Goal: Task Accomplishment & Management: Complete application form

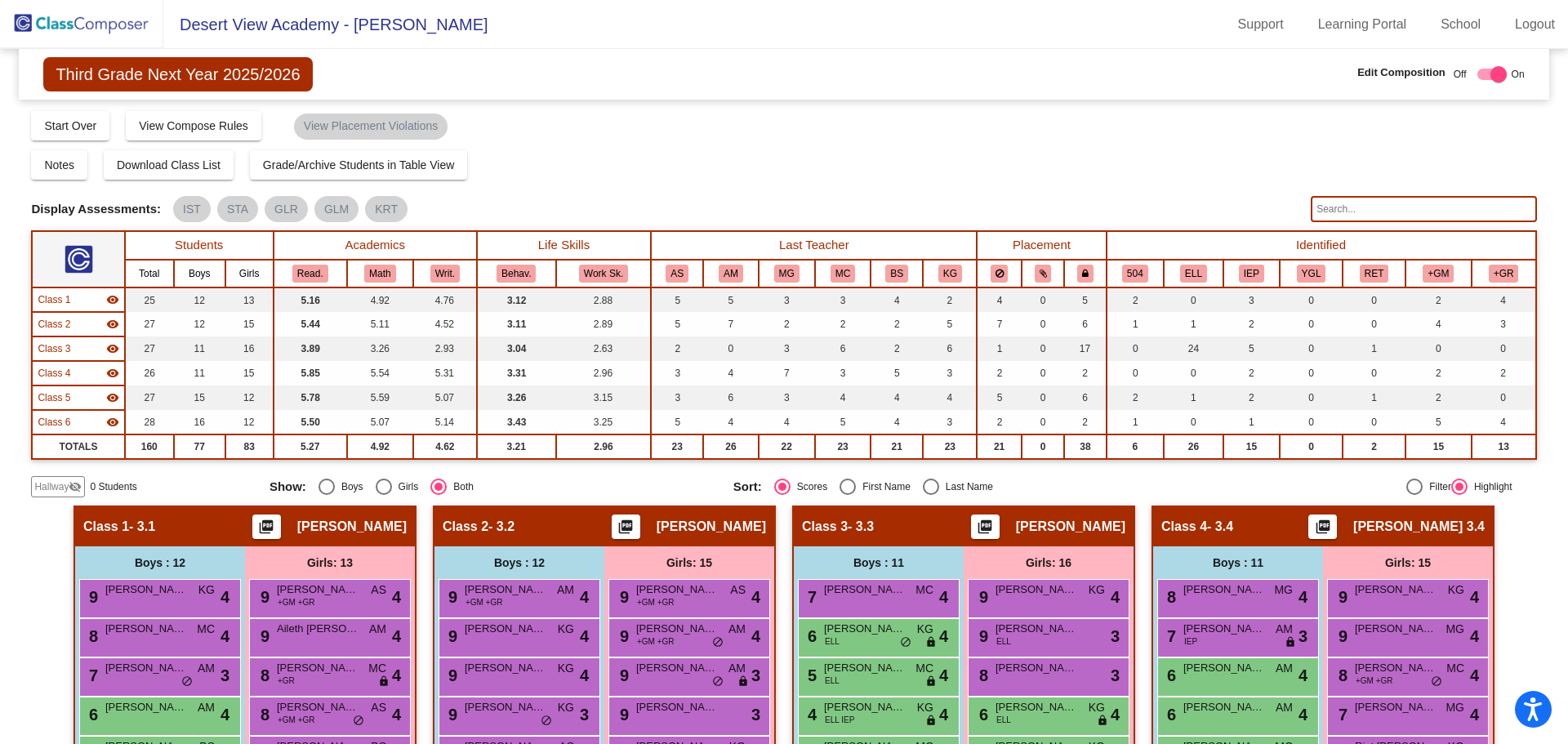
click at [104, 29] on img at bounding box center [81, 24] width 163 height 48
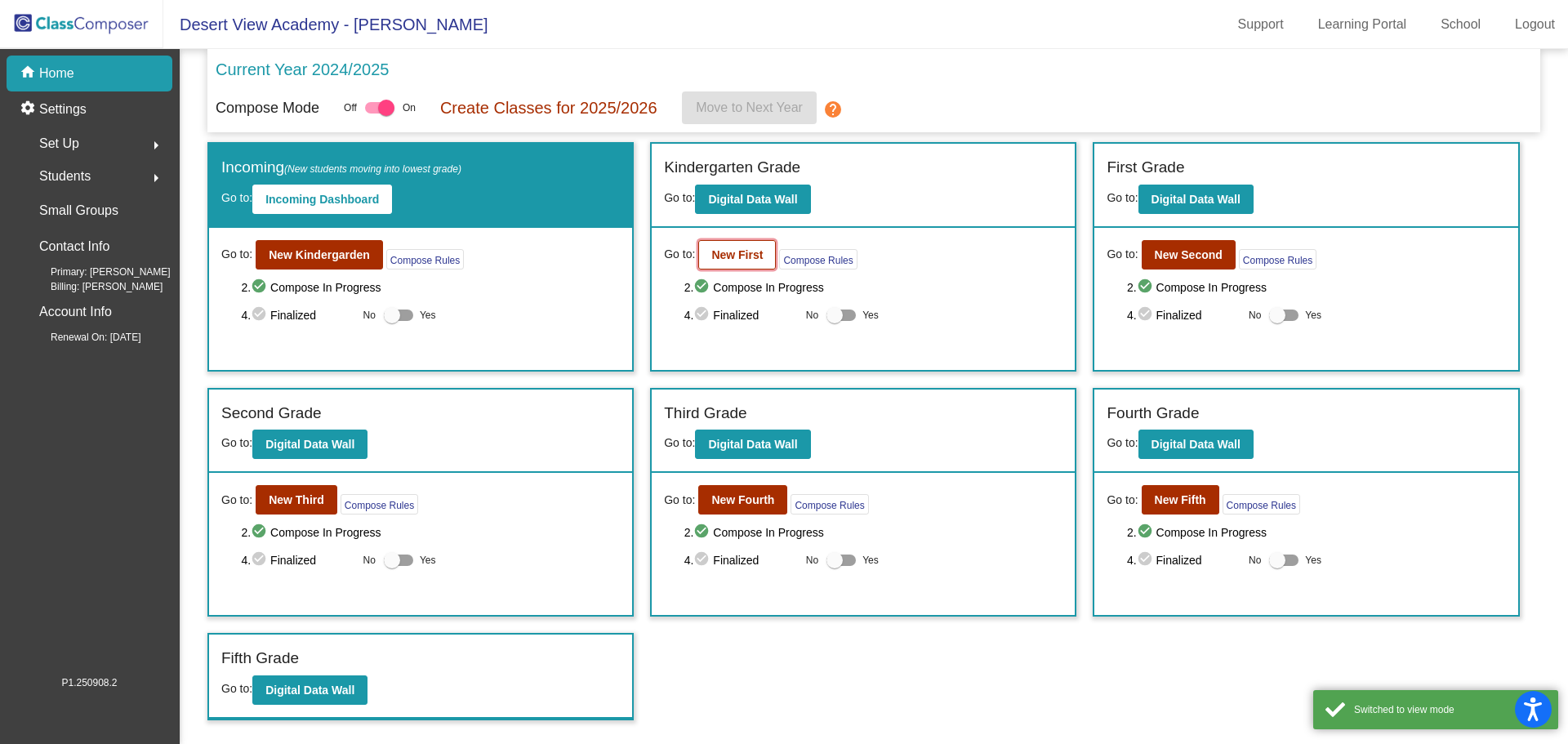
click at [739, 261] on b "New First" at bounding box center [737, 255] width 52 height 13
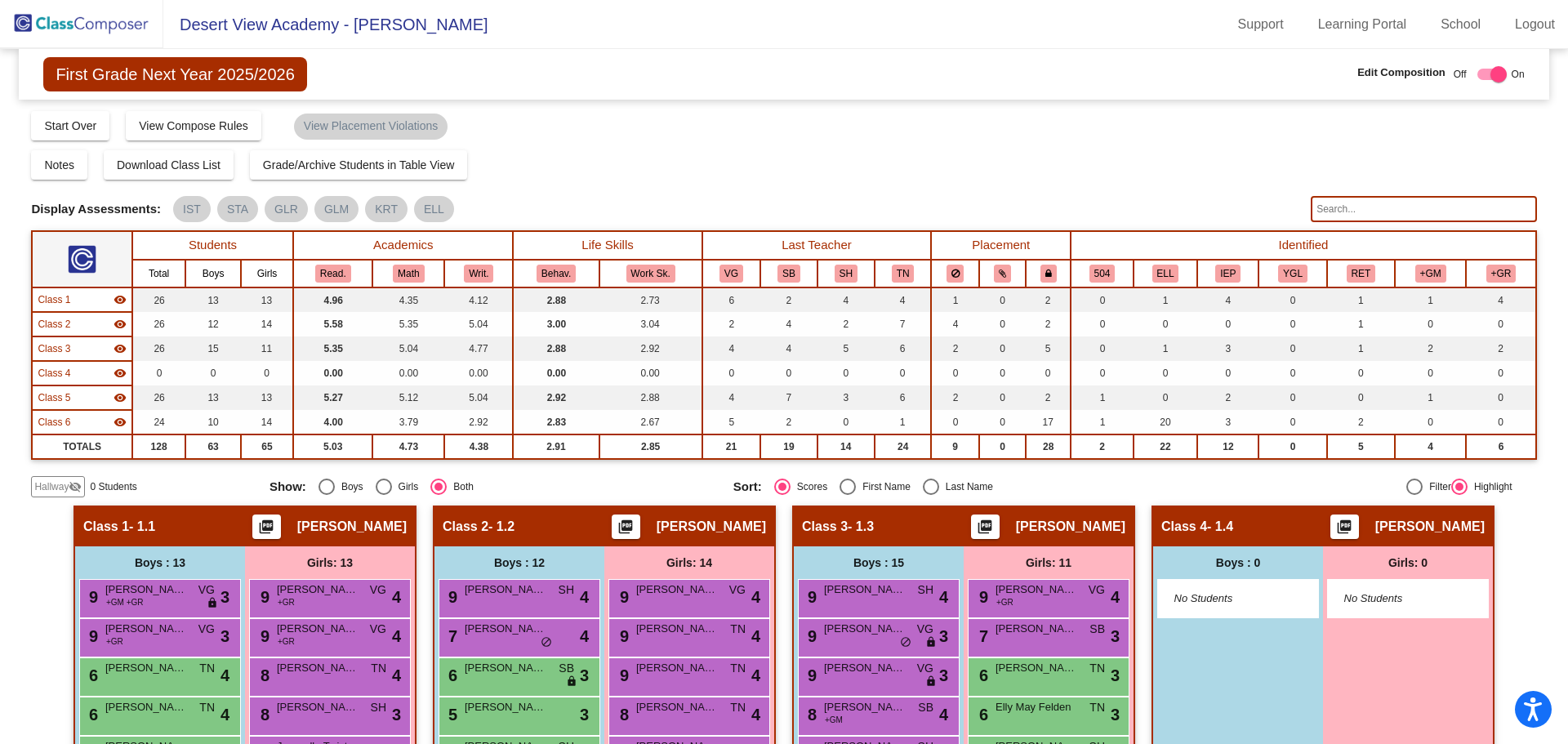
click at [1362, 203] on input "text" at bounding box center [1423, 209] width 225 height 26
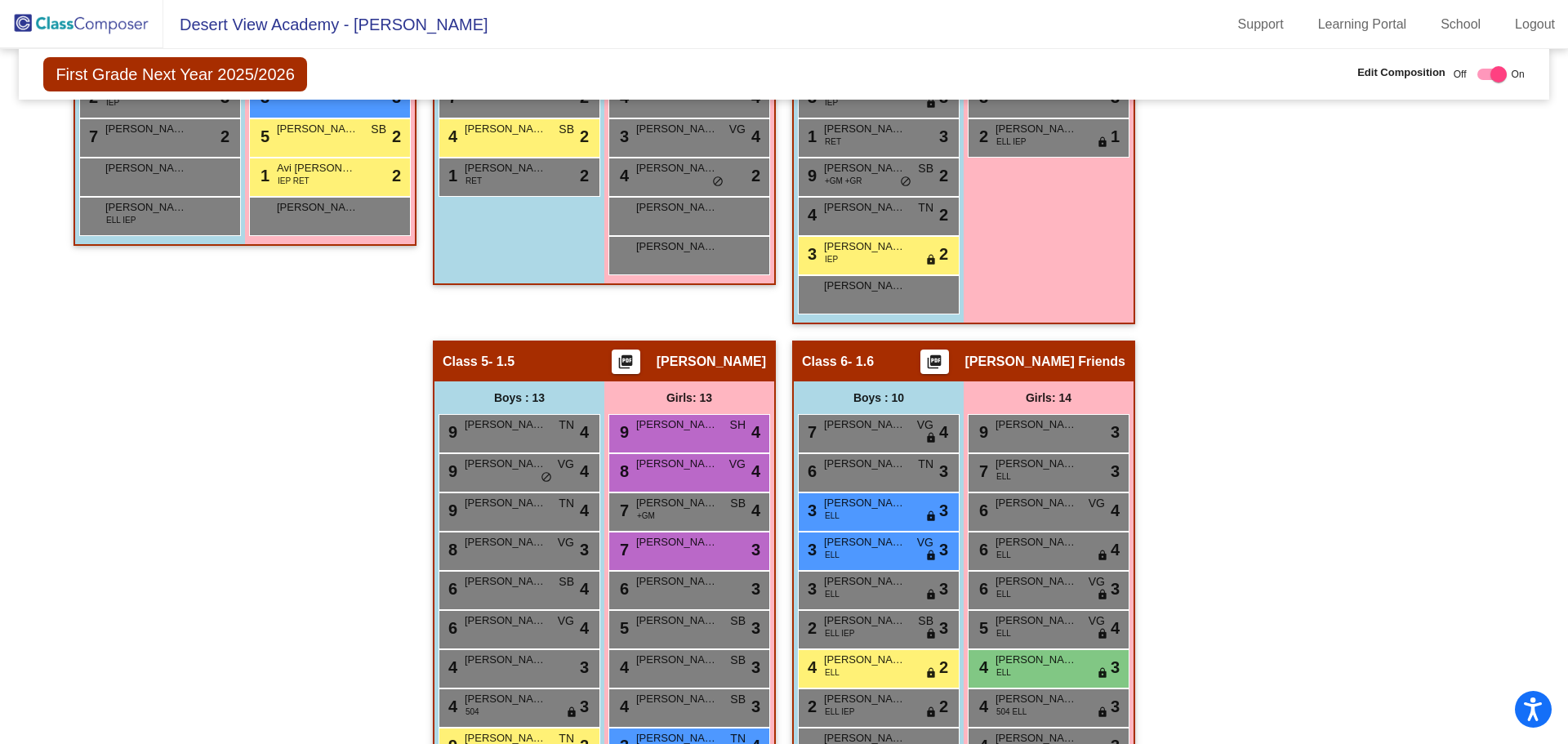
scroll to position [1098, 0]
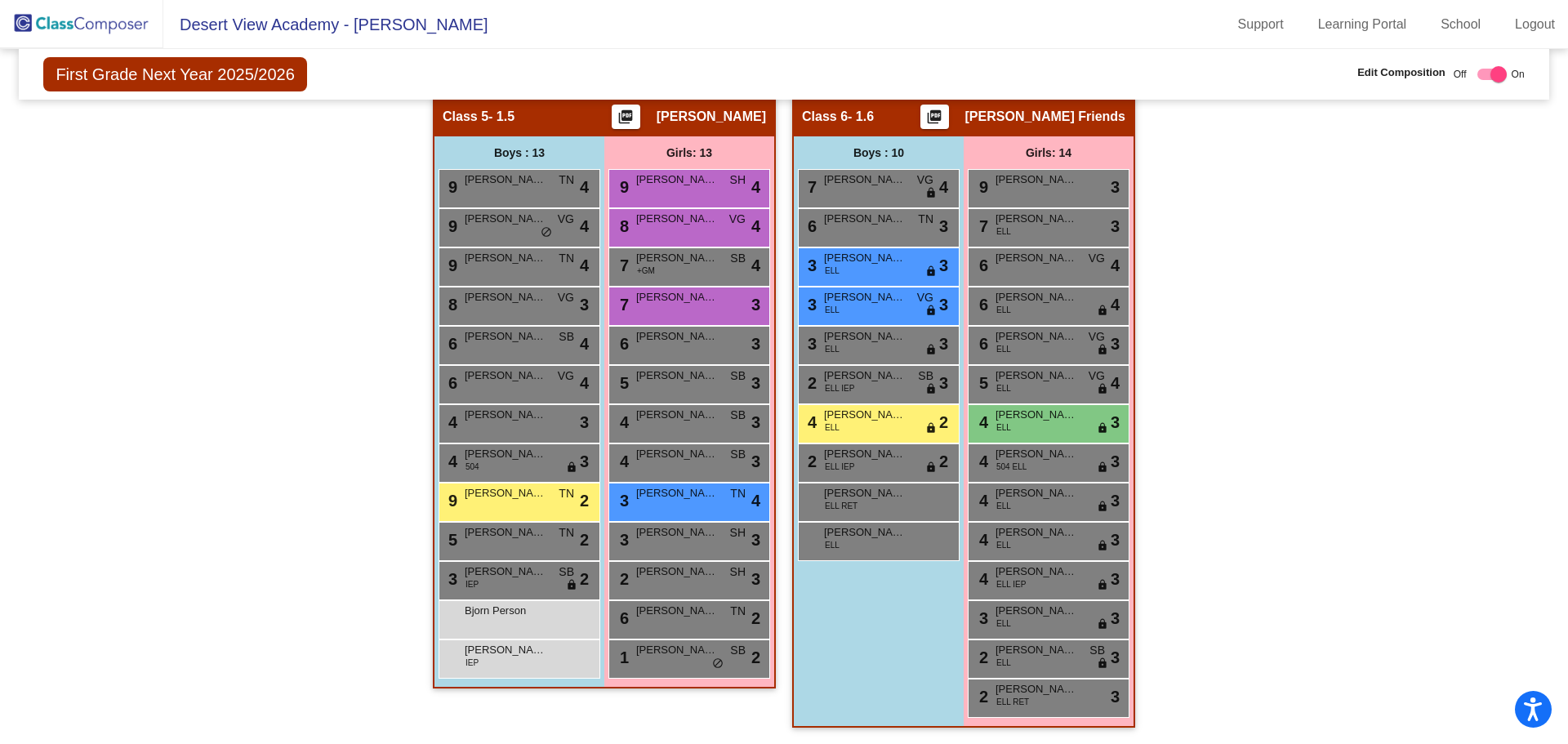
type input "b"
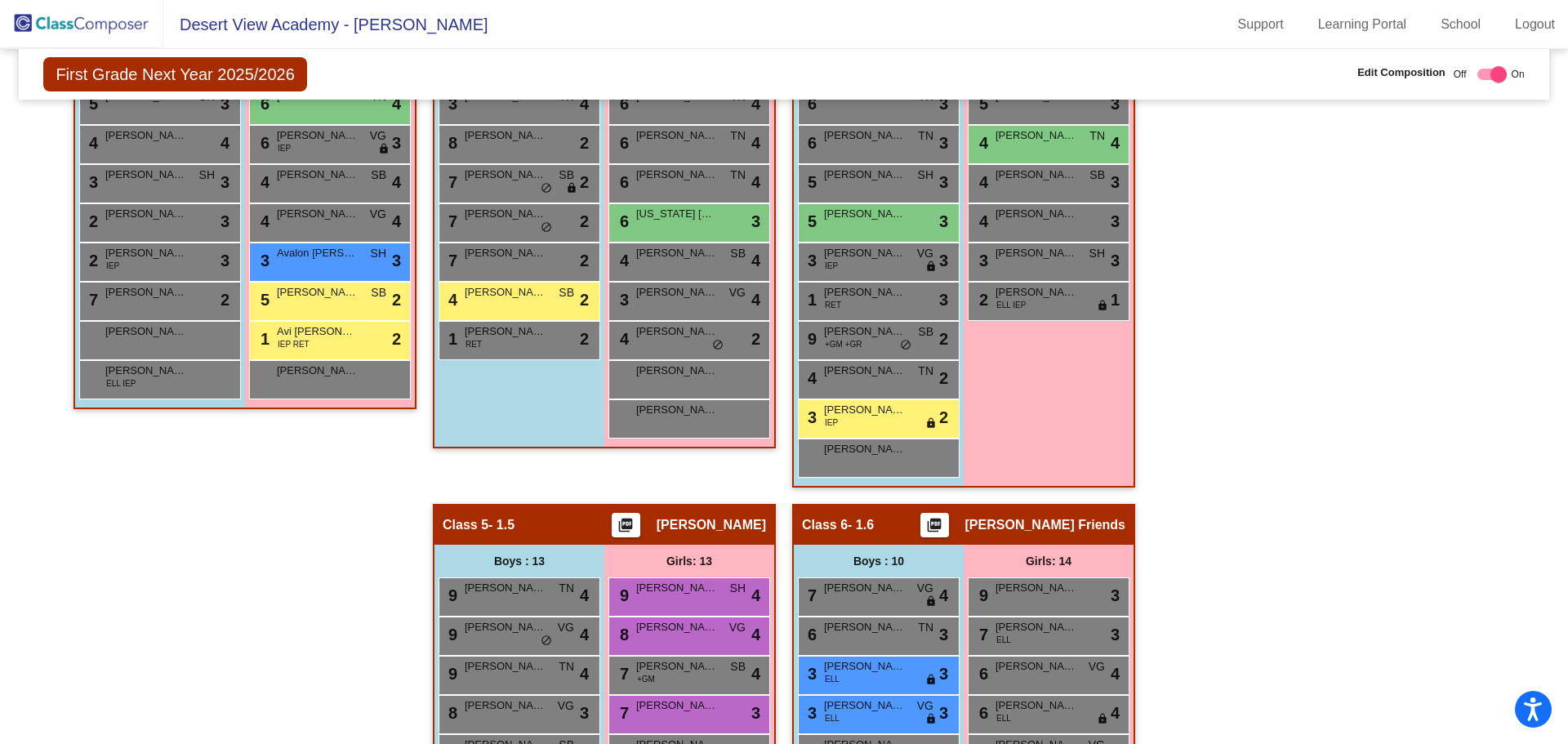
scroll to position [281, 0]
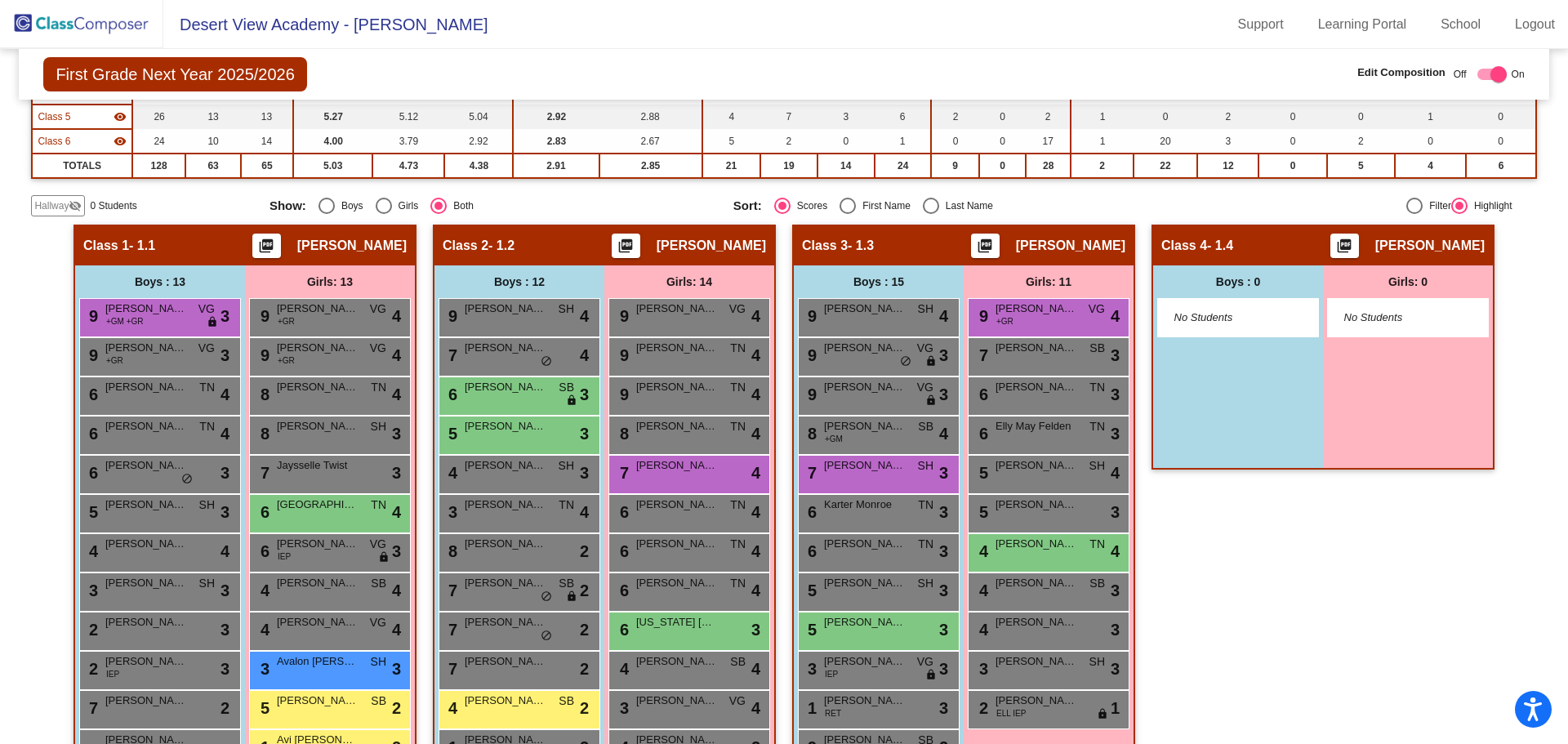
click at [119, 24] on img at bounding box center [81, 24] width 163 height 48
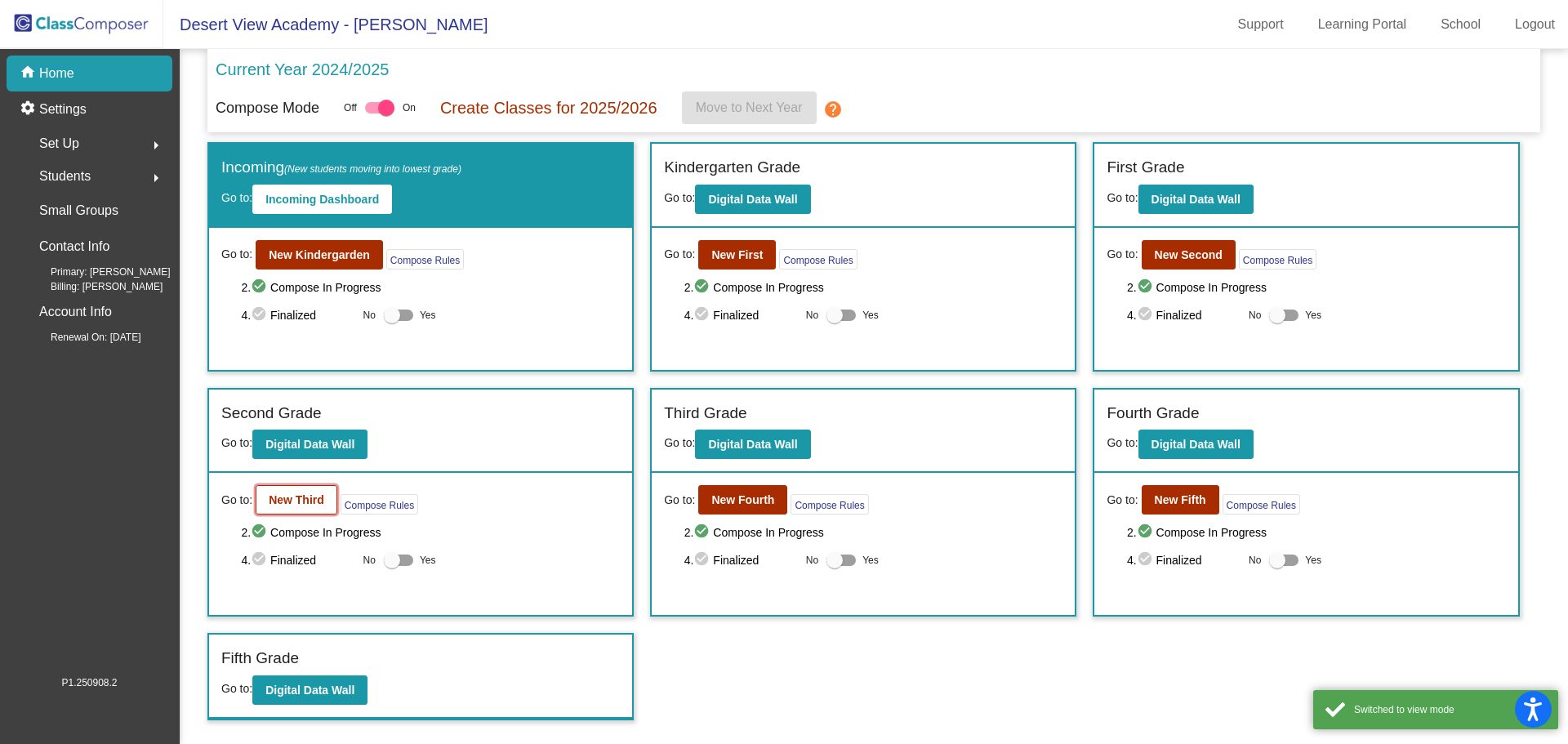
click at [315, 500] on b "New Third" at bounding box center [296, 500] width 56 height 13
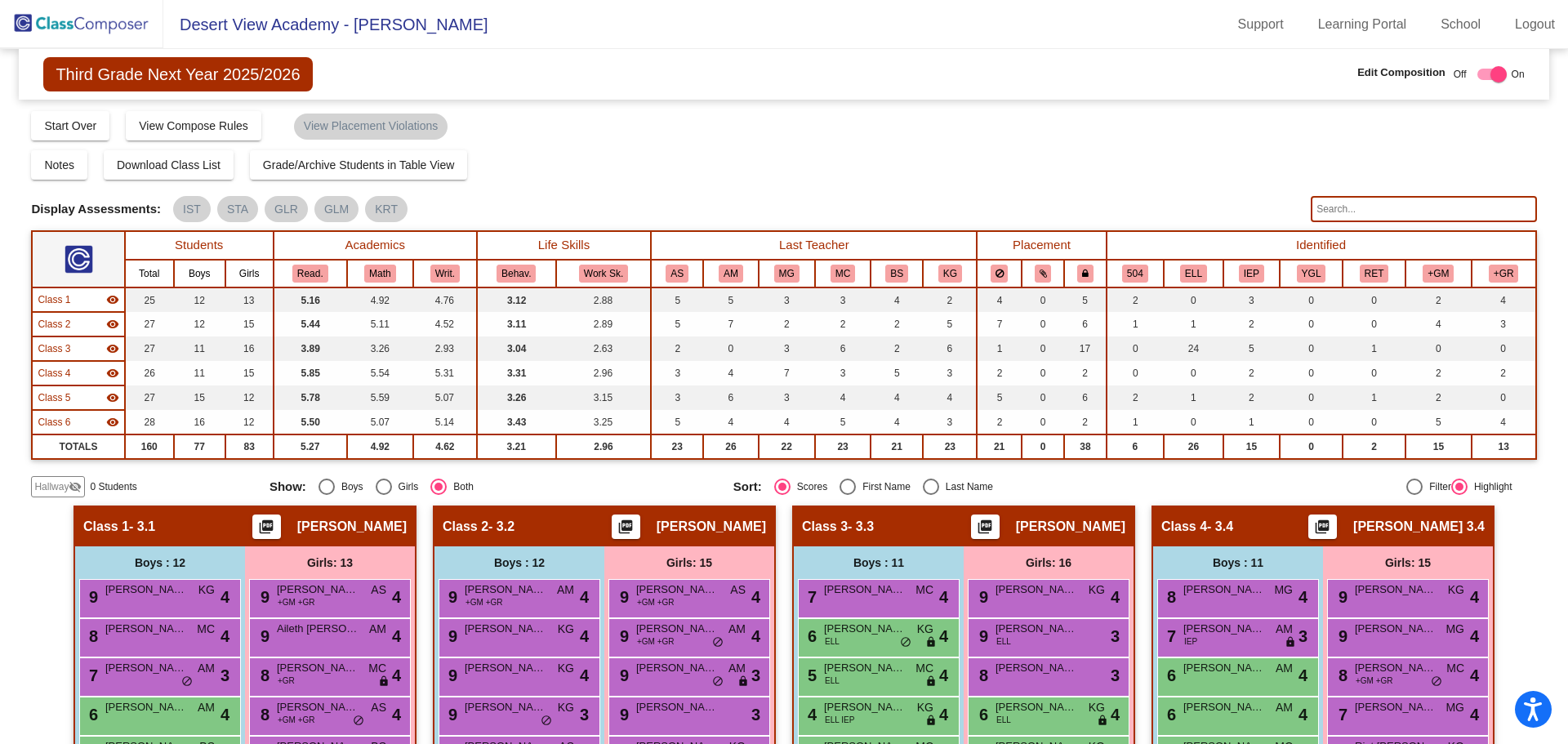
click at [66, 489] on span "Hallway" at bounding box center [52, 486] width 35 height 14
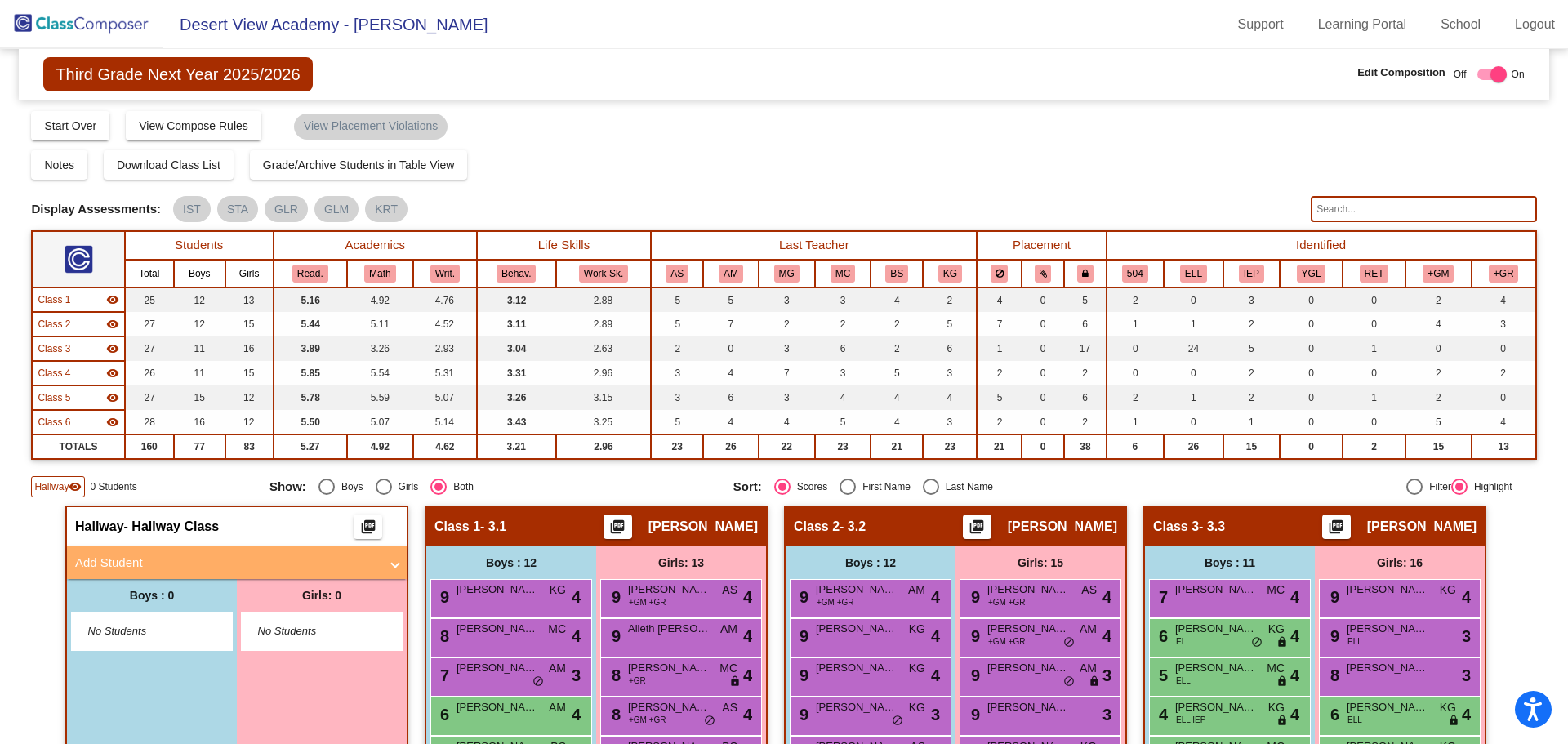
click at [184, 552] on mat-expansion-panel-header "Add Student" at bounding box center [237, 563] width 340 height 33
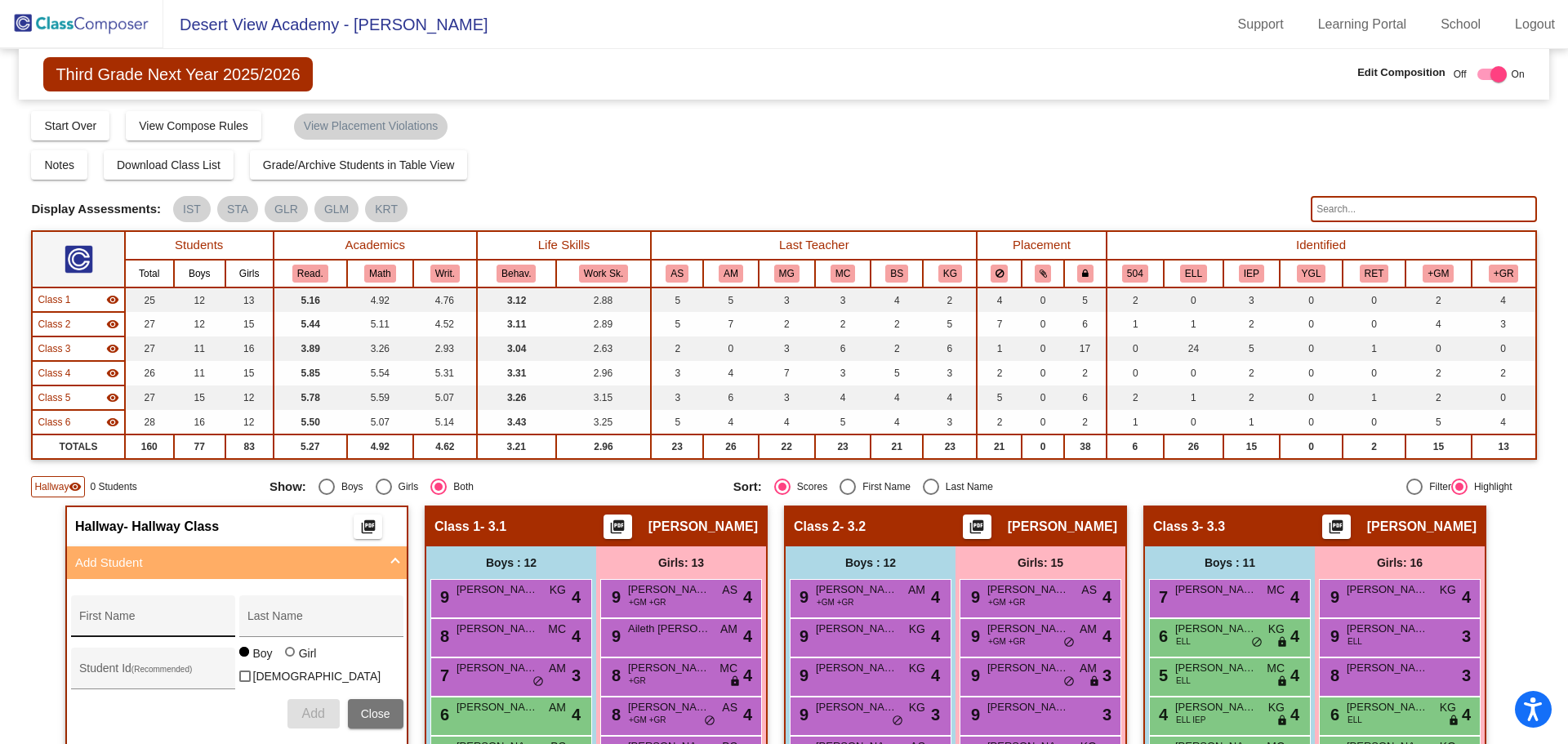
click at [143, 609] on div "First Name" at bounding box center [152, 621] width 147 height 34
type input "Camila"
type input "[PERSON_NAME]"
click at [285, 661] on div at bounding box center [291, 654] width 13 height 13
click at [290, 662] on input "Girl" at bounding box center [290, 661] width 1 height 1
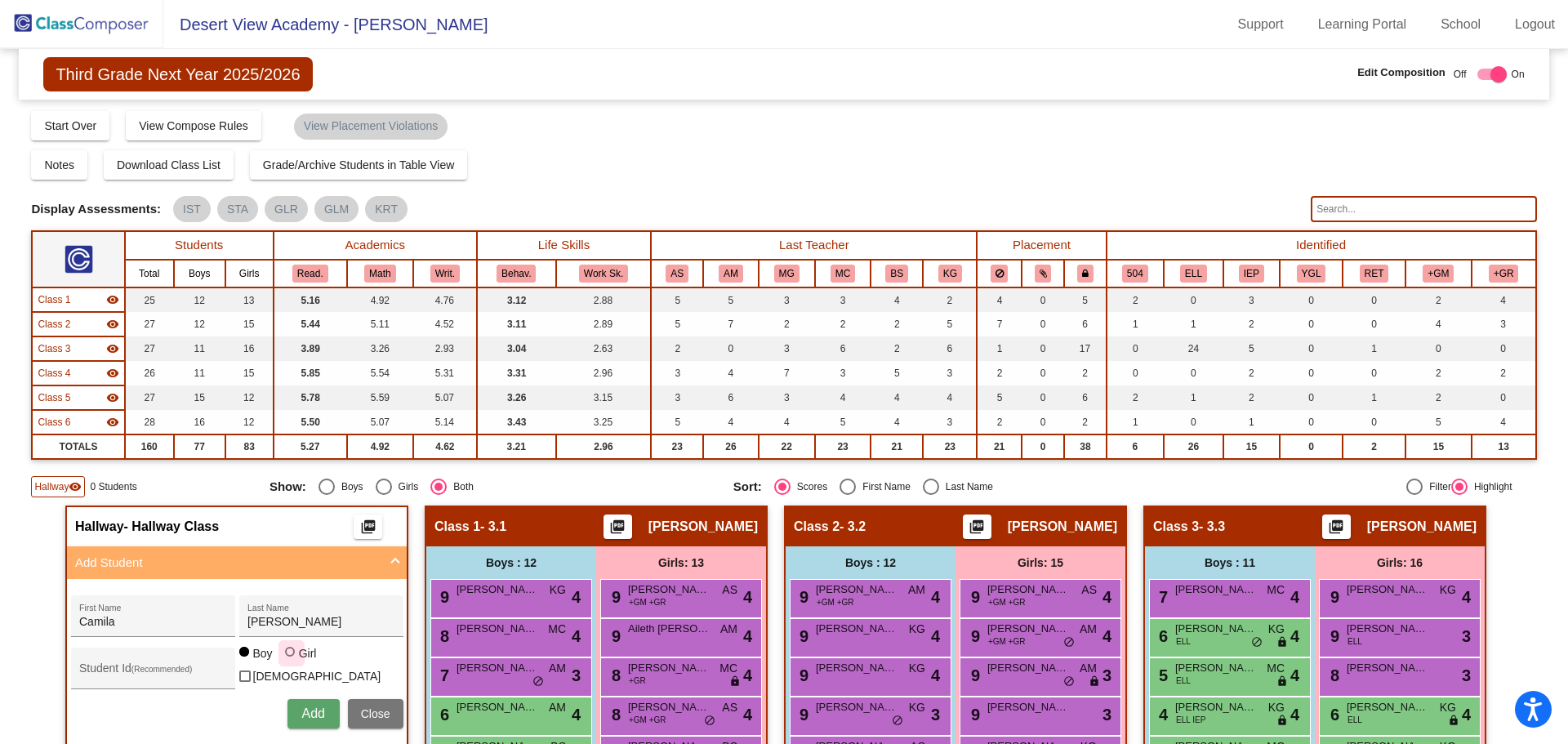
radio input "true"
click at [309, 728] on div "Camila First Name [PERSON_NAME] Last Name Student Id (Recommended) Boy Girl [DE…" at bounding box center [238, 663] width 349 height 150
click at [312, 713] on span "Add" at bounding box center [312, 713] width 23 height 13
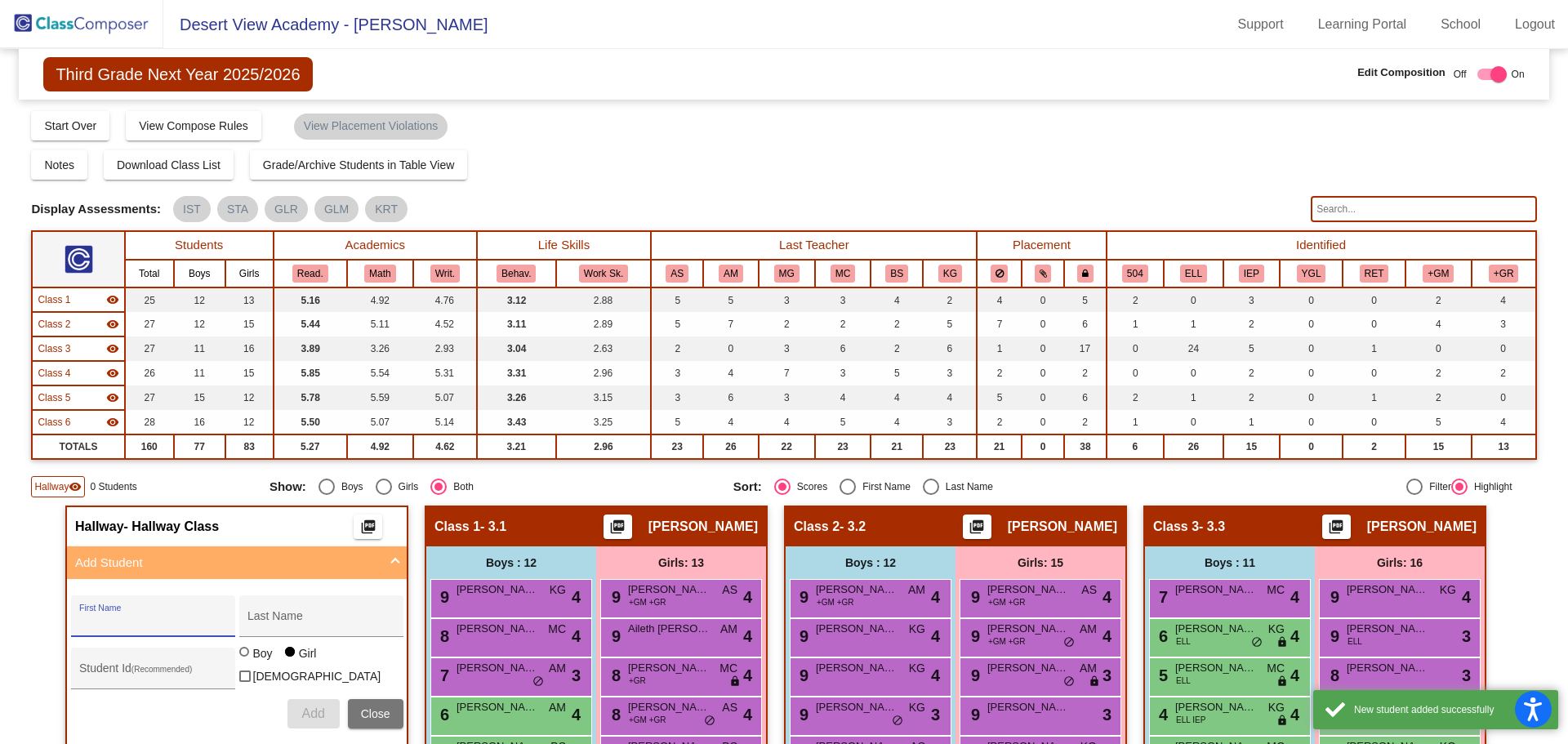
scroll to position [245, 0]
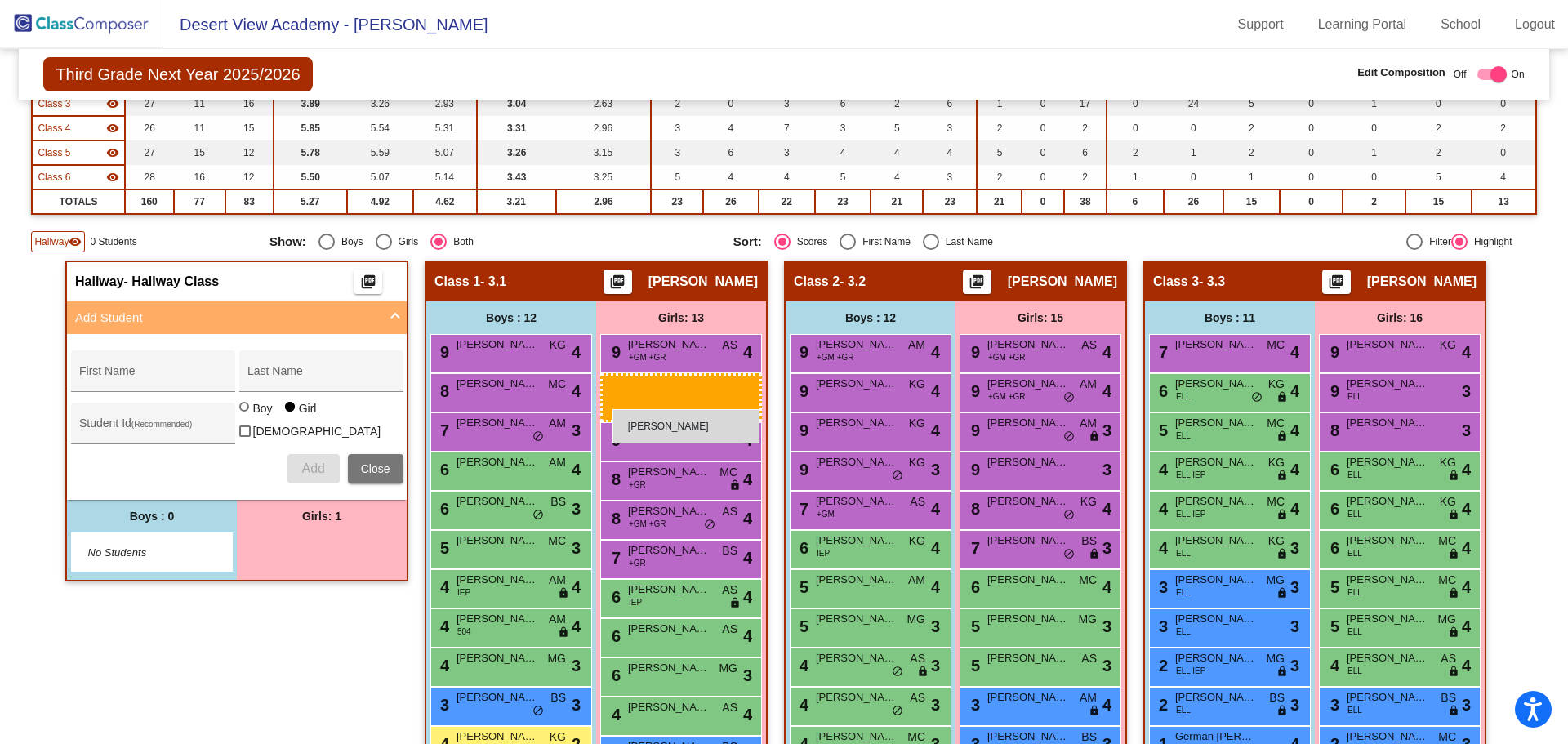
drag, startPoint x: 284, startPoint y: 558, endPoint x: 611, endPoint y: 409, distance: 359.3
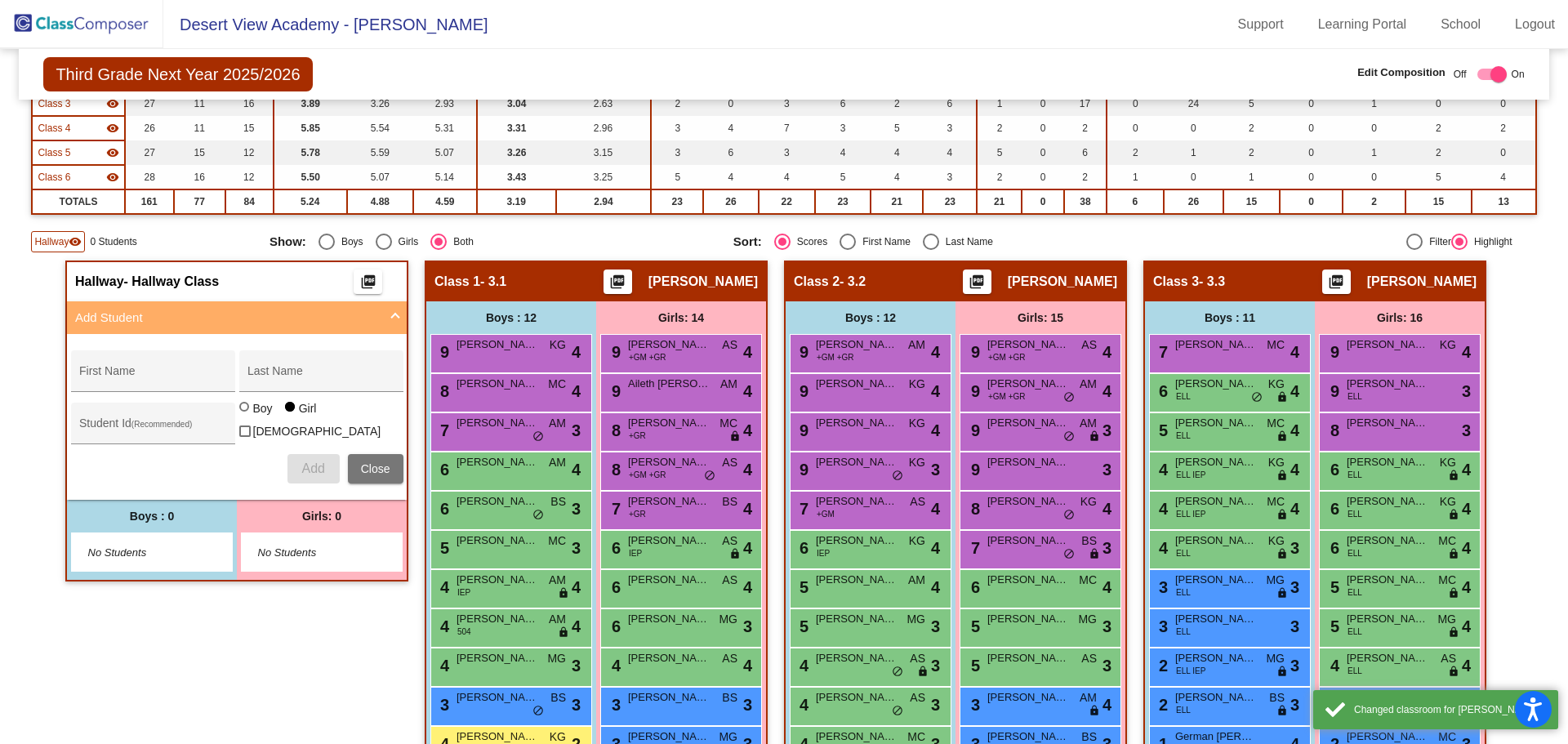
scroll to position [0, 0]
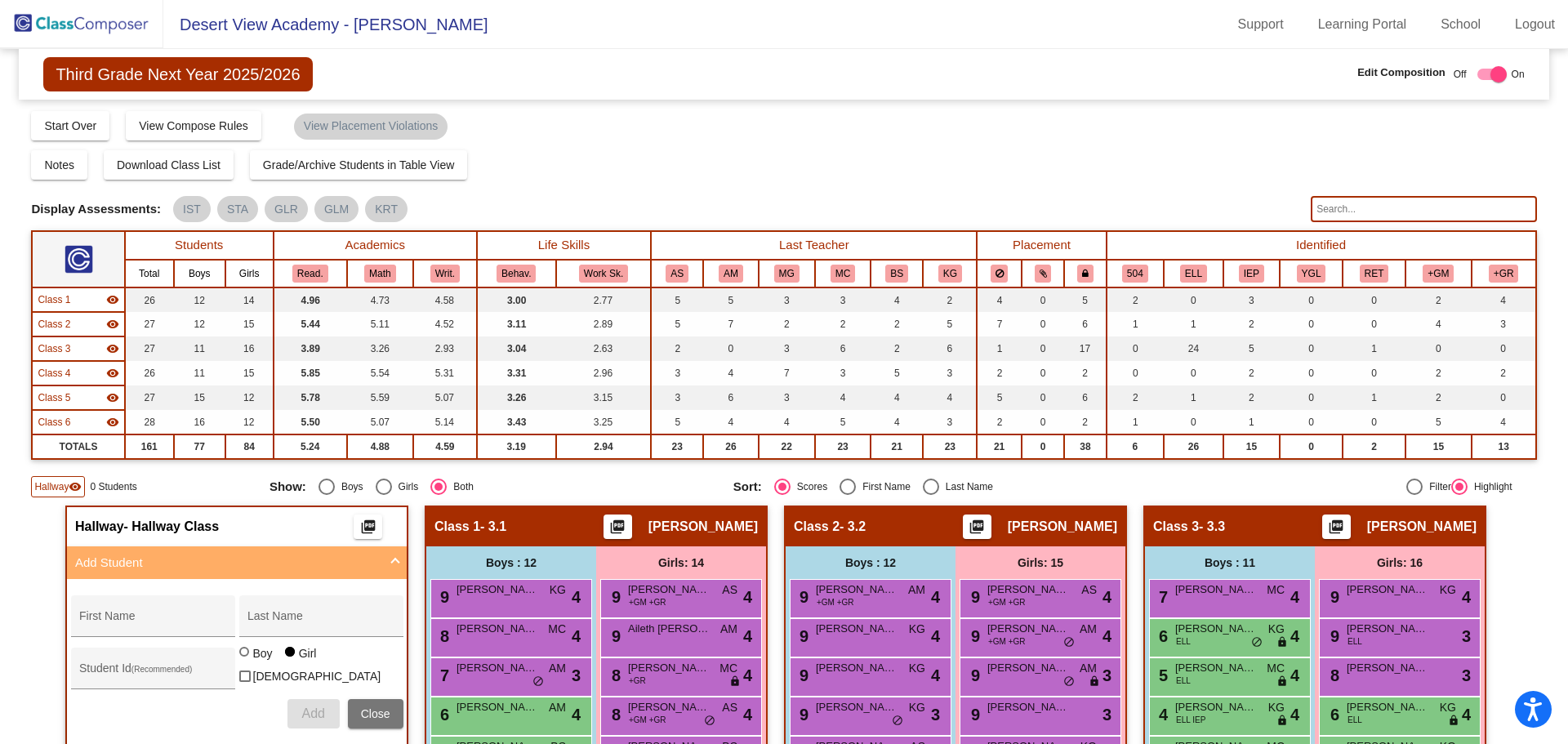
click at [1394, 200] on input "text" at bounding box center [1423, 209] width 225 height 26
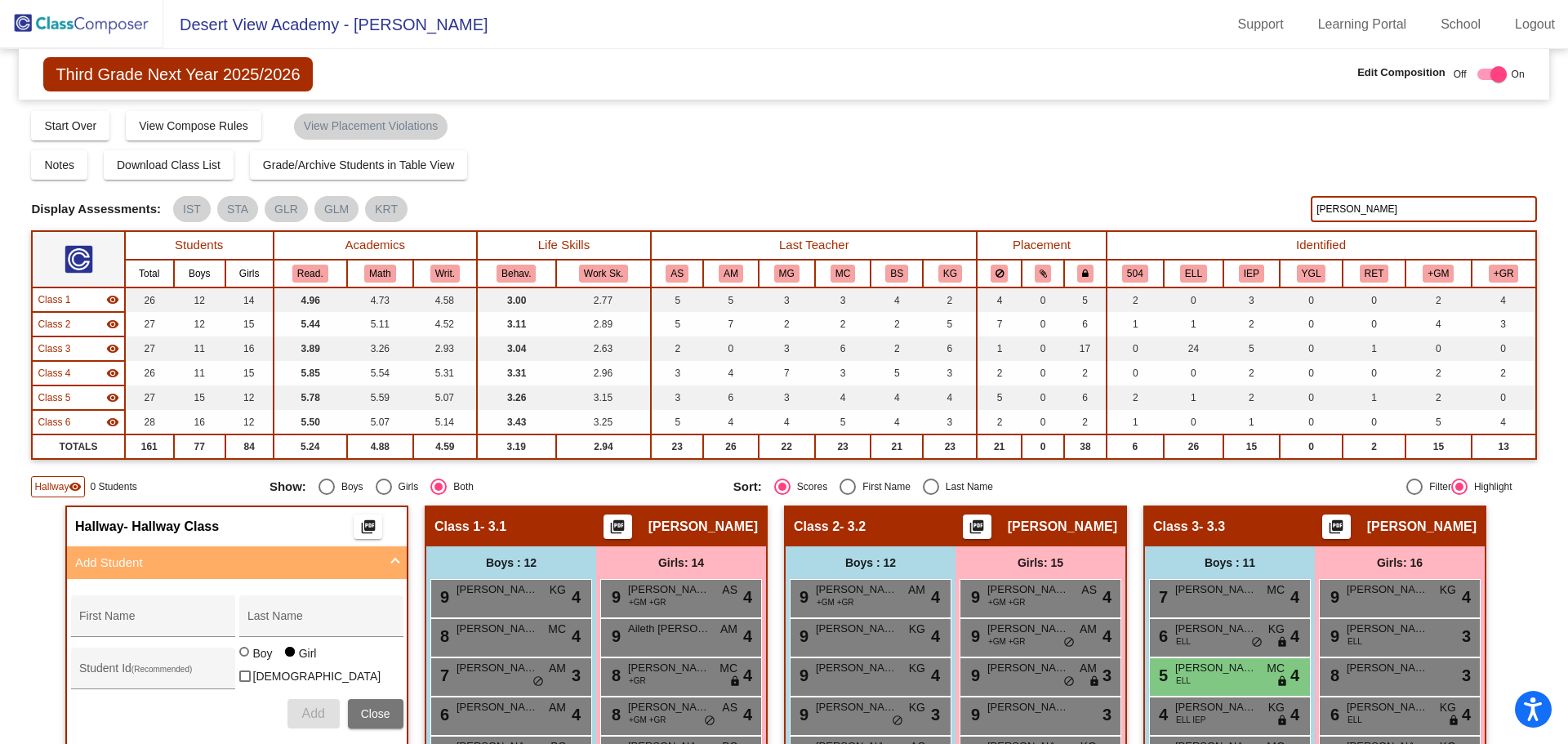
scroll to position [163, 0]
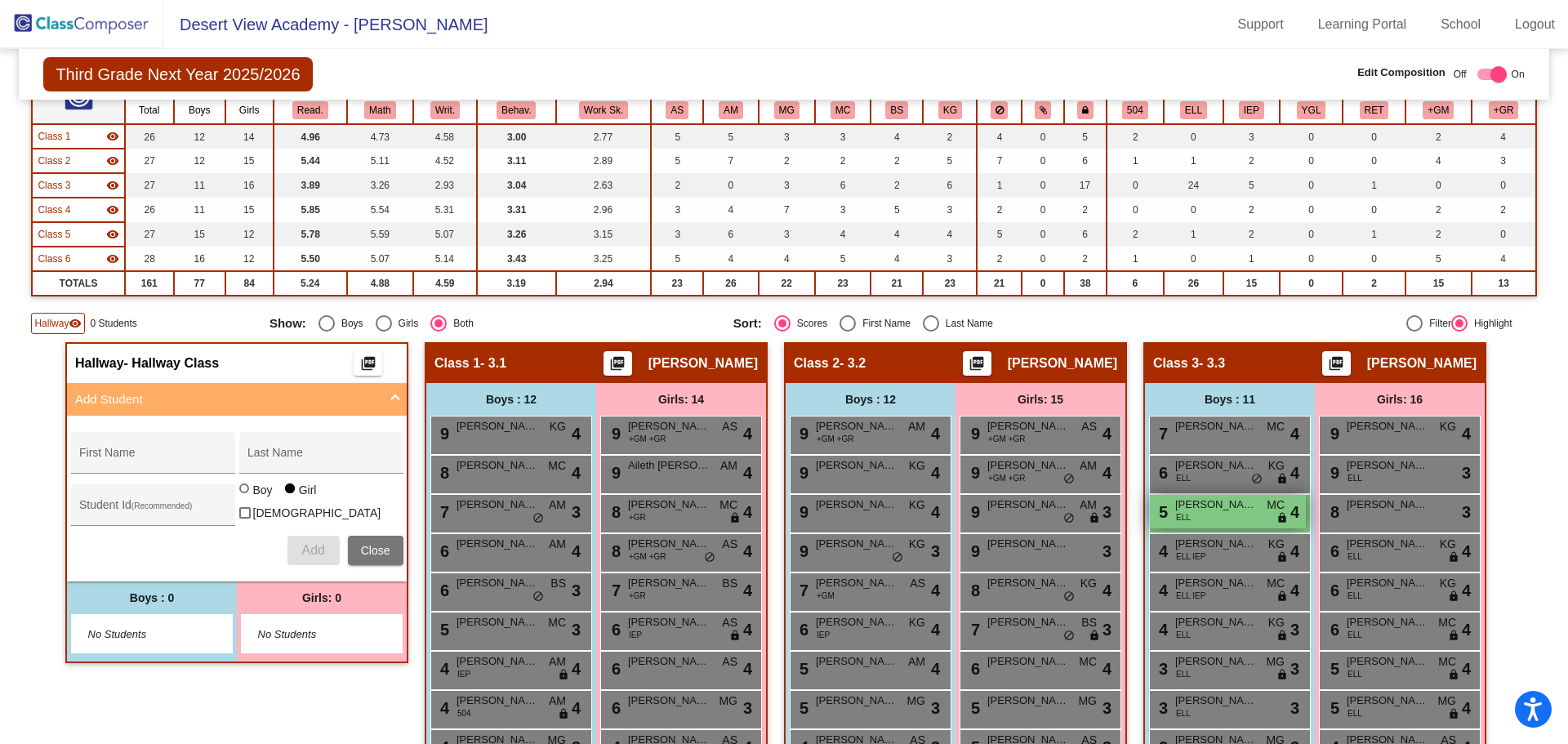
type input "[PERSON_NAME]"
click at [1216, 513] on div "5 [PERSON_NAME] [PERSON_NAME] MC lock do_not_disturb_alt 4" at bounding box center [1228, 511] width 156 height 34
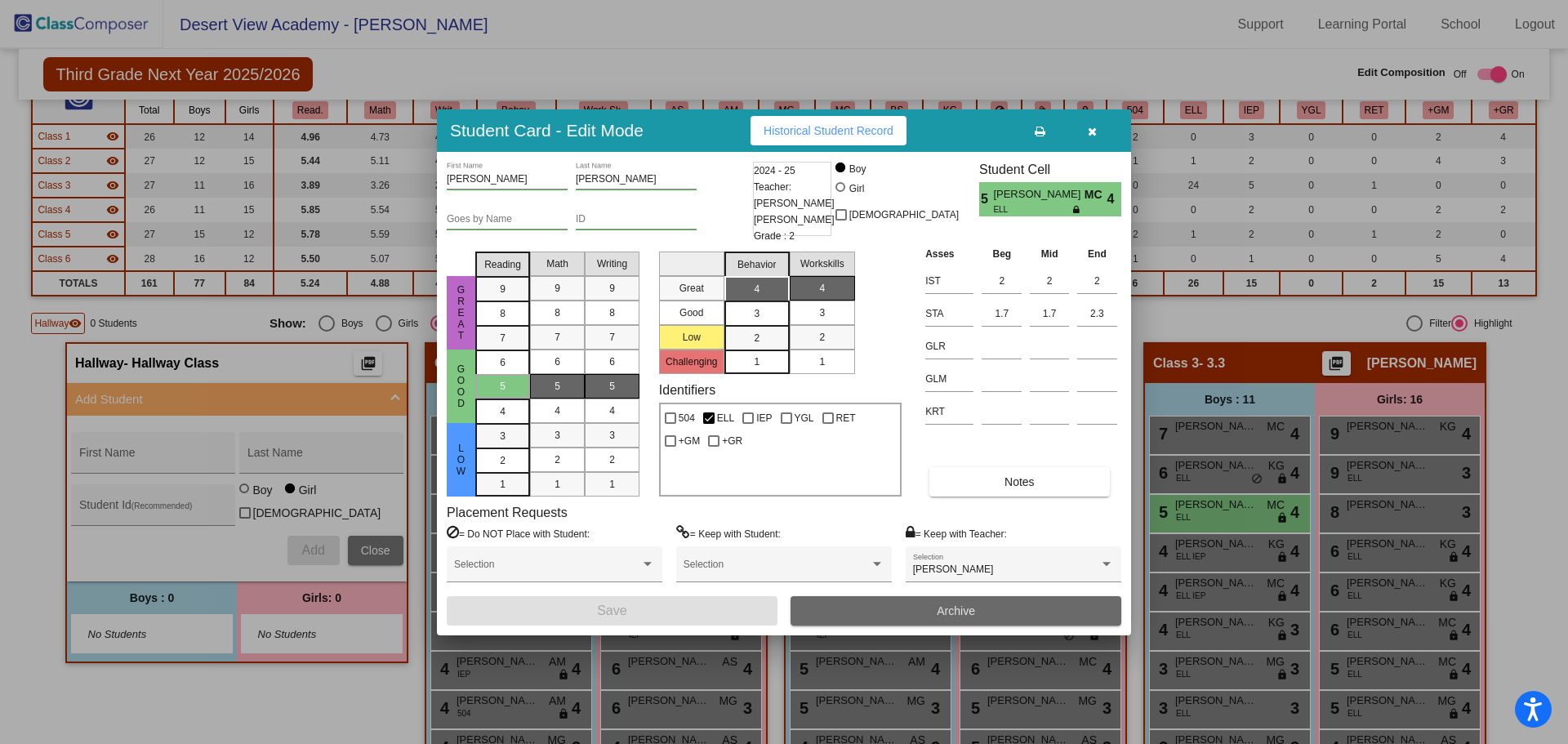
click at [944, 616] on button "Archive" at bounding box center [956, 611] width 331 height 30
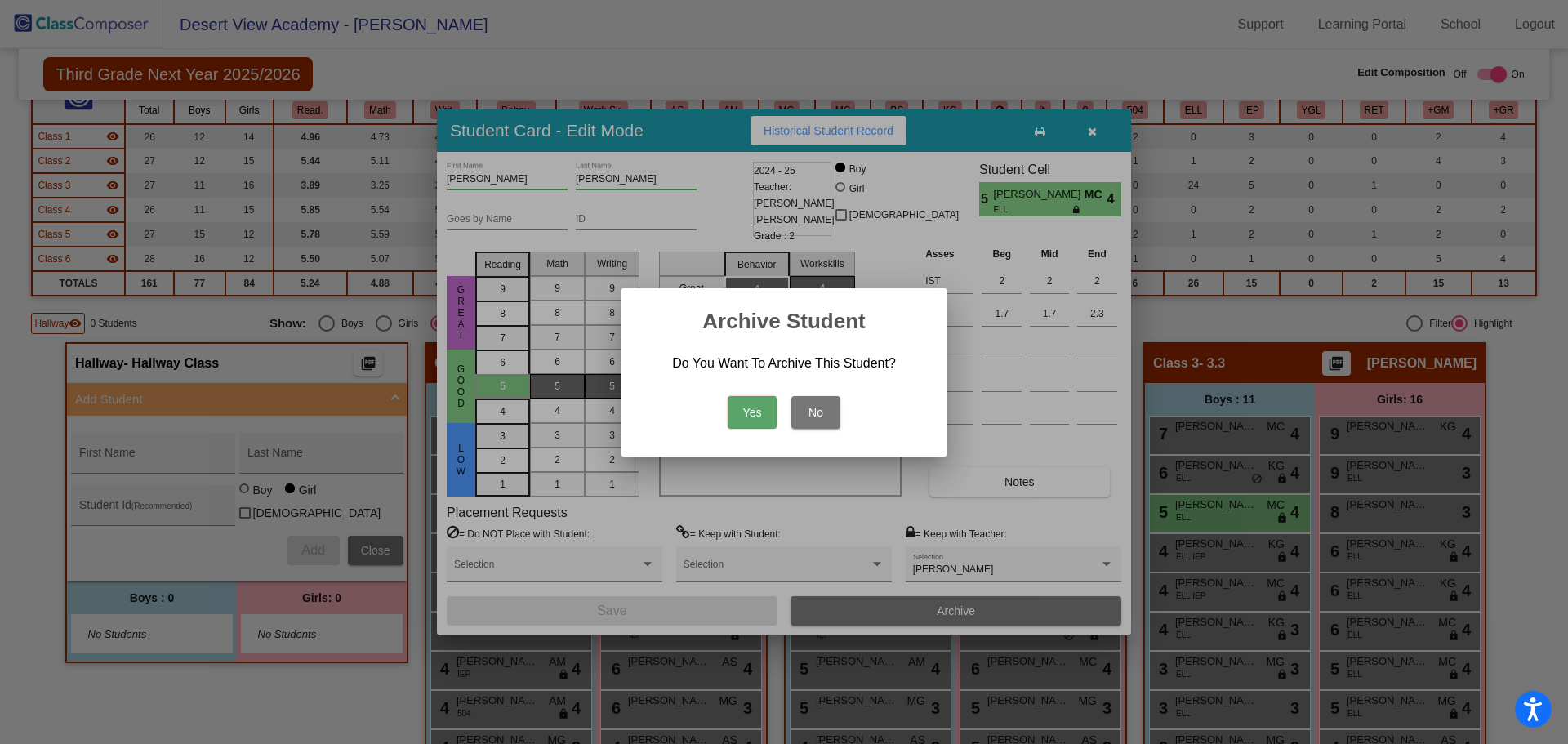
click at [757, 417] on button "Yes" at bounding box center [751, 412] width 49 height 33
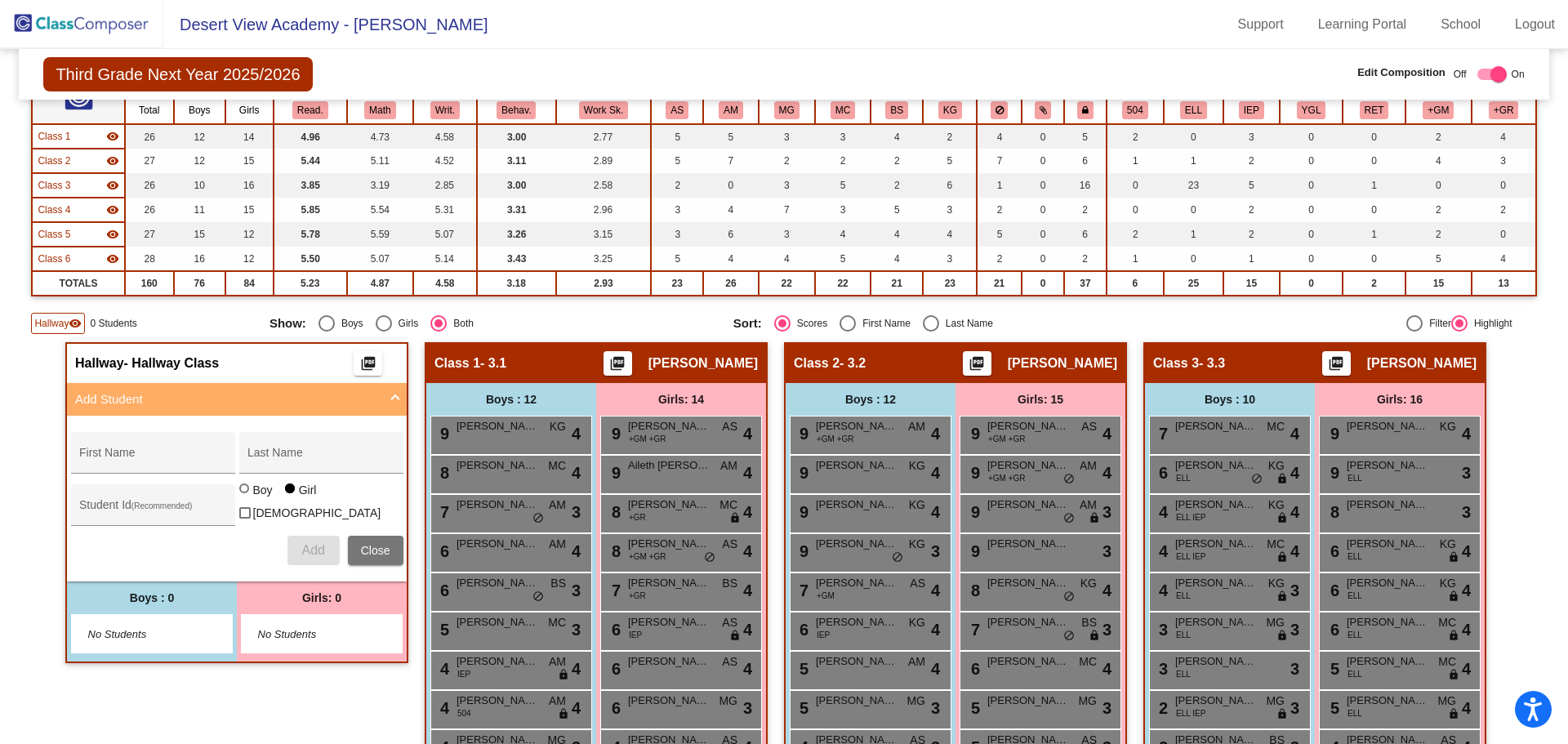
scroll to position [0, 0]
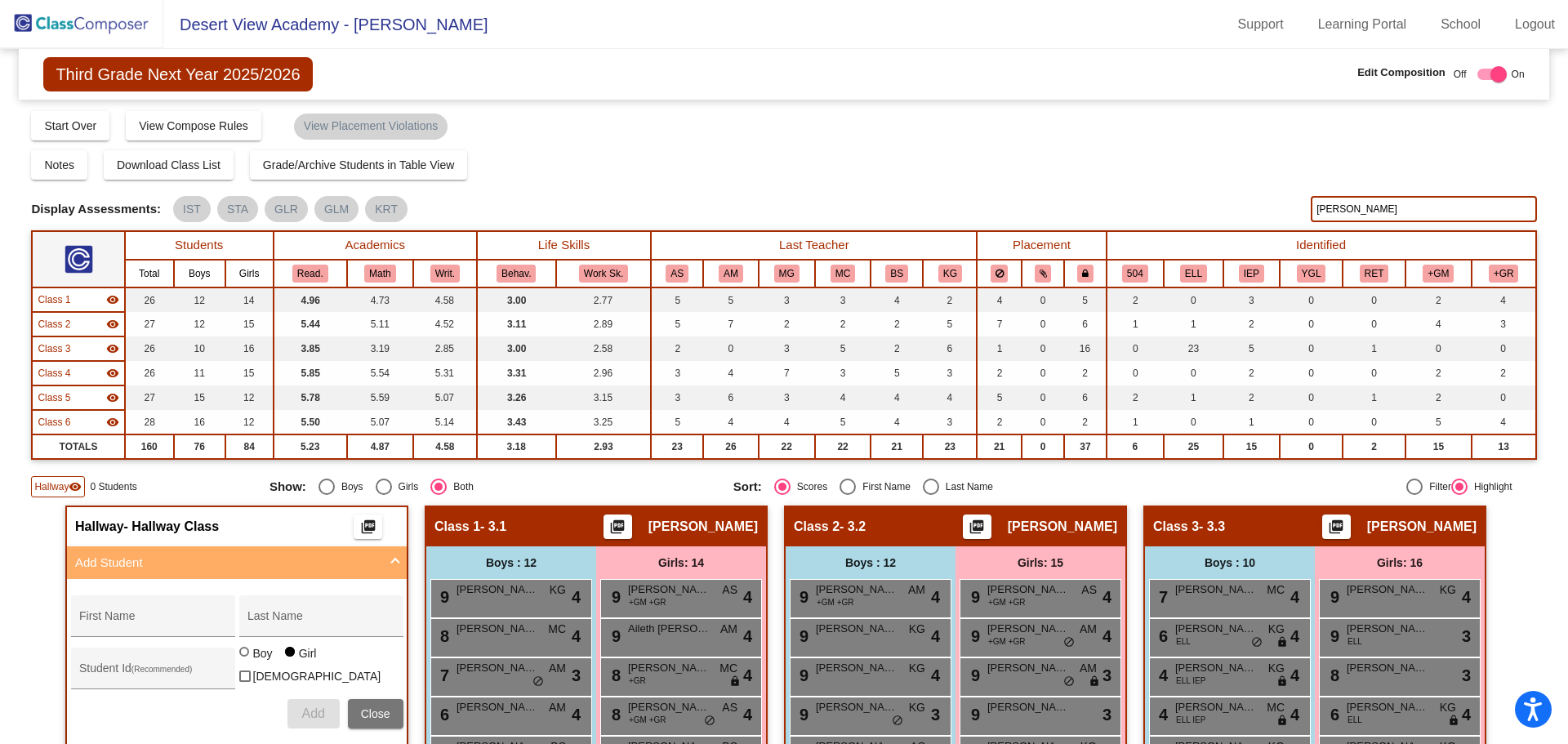
click at [104, 33] on img at bounding box center [81, 24] width 163 height 48
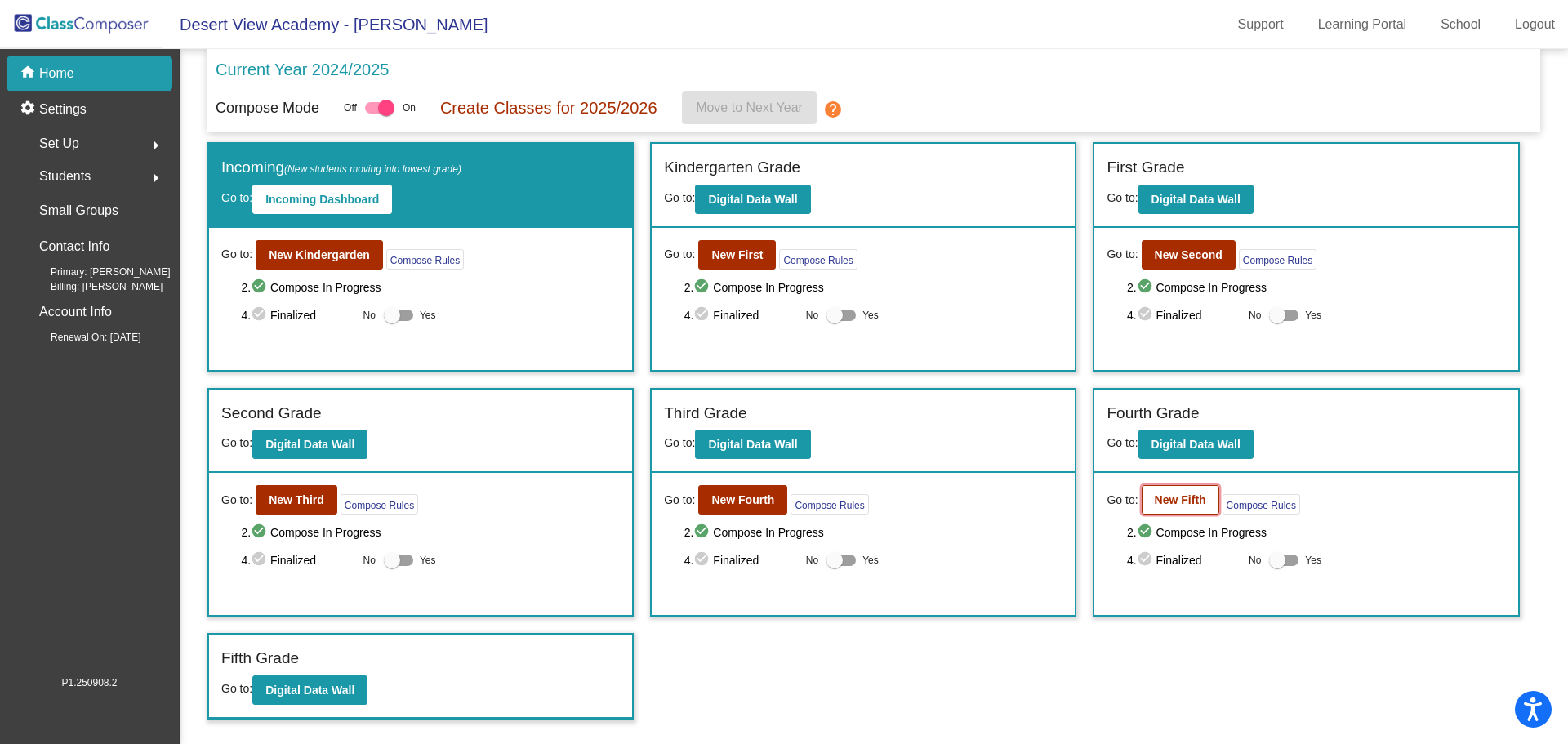
click at [1183, 499] on b "New Fifth" at bounding box center [1181, 500] width 52 height 13
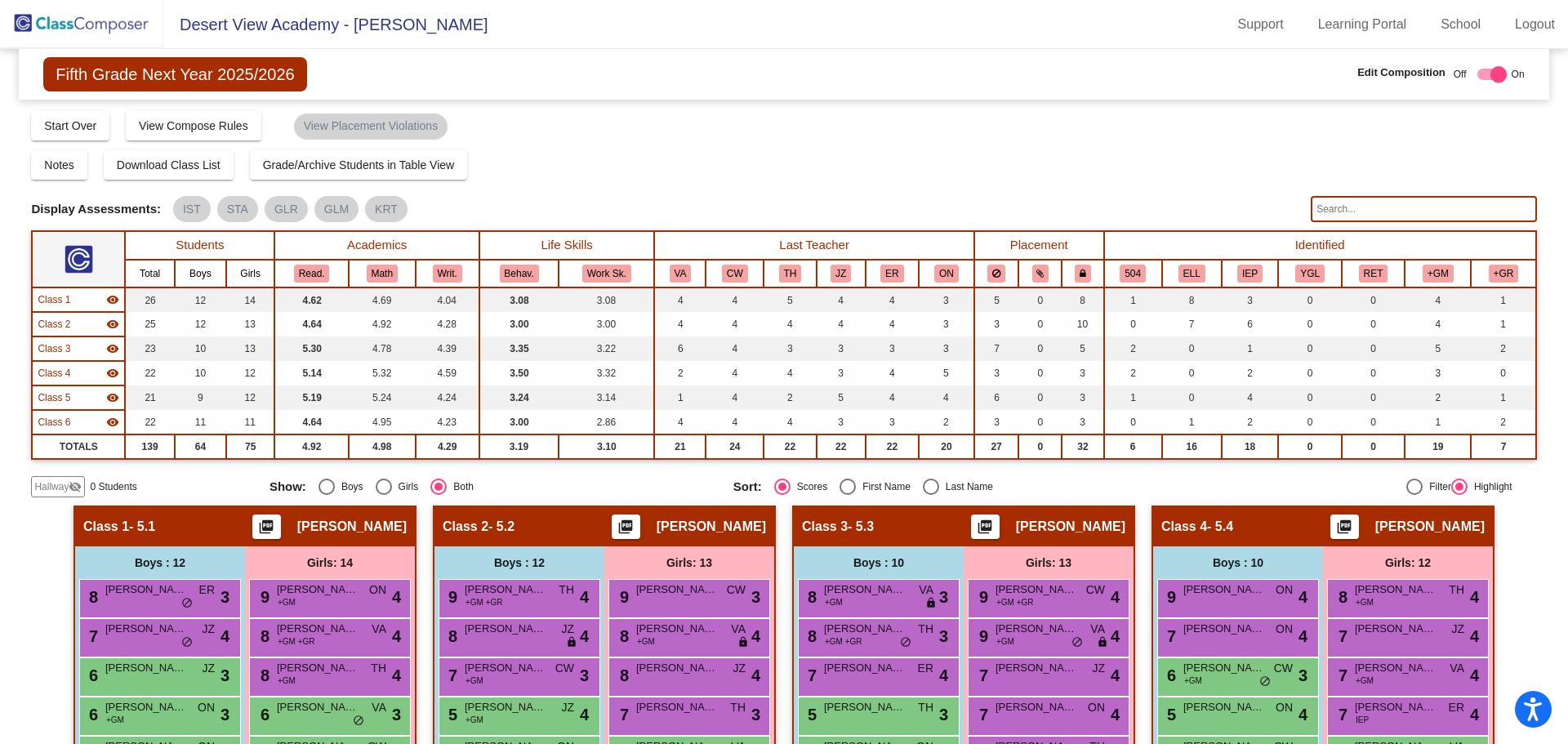
click at [58, 22] on img at bounding box center [81, 24] width 163 height 48
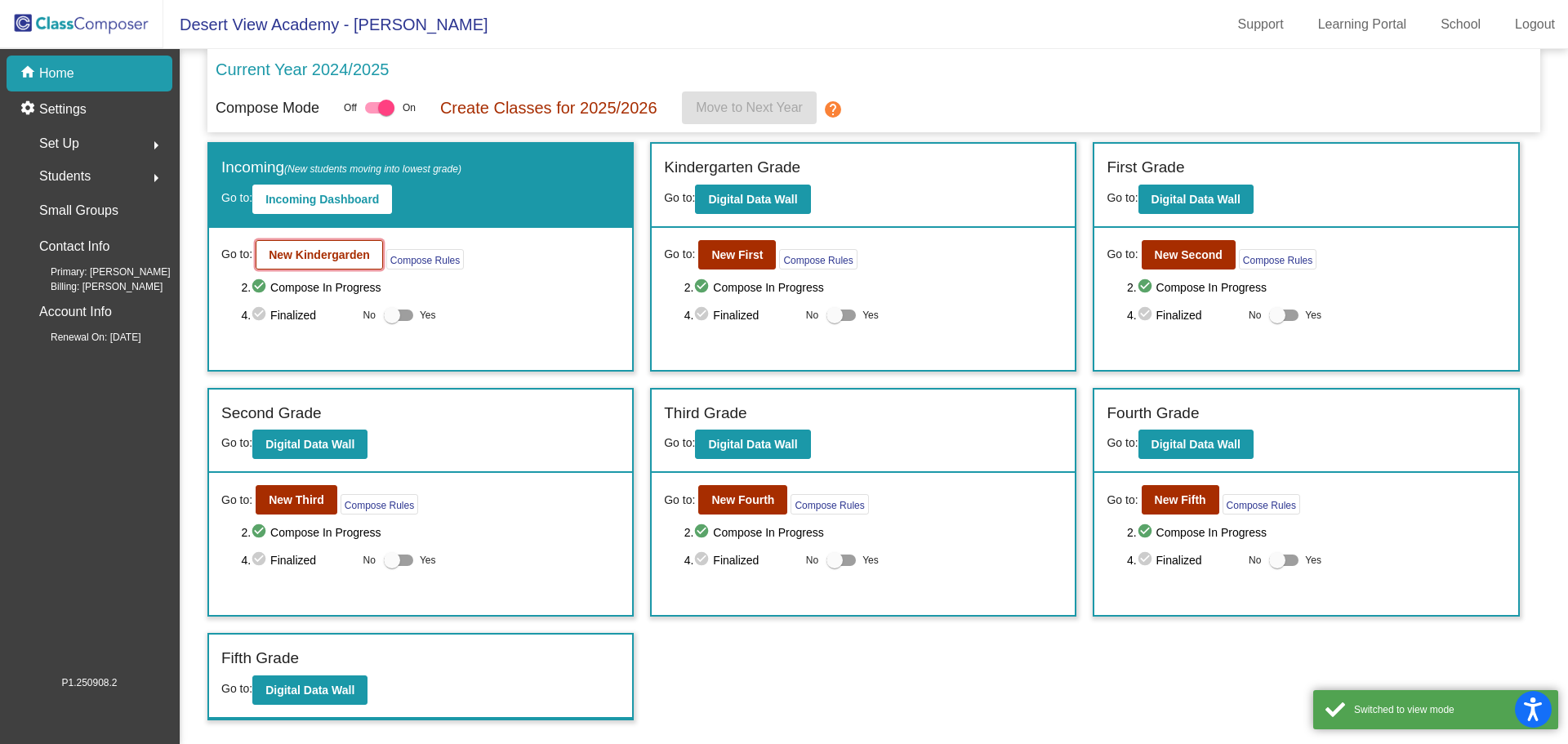
click at [301, 259] on b "New Kindergarden" at bounding box center [319, 255] width 102 height 13
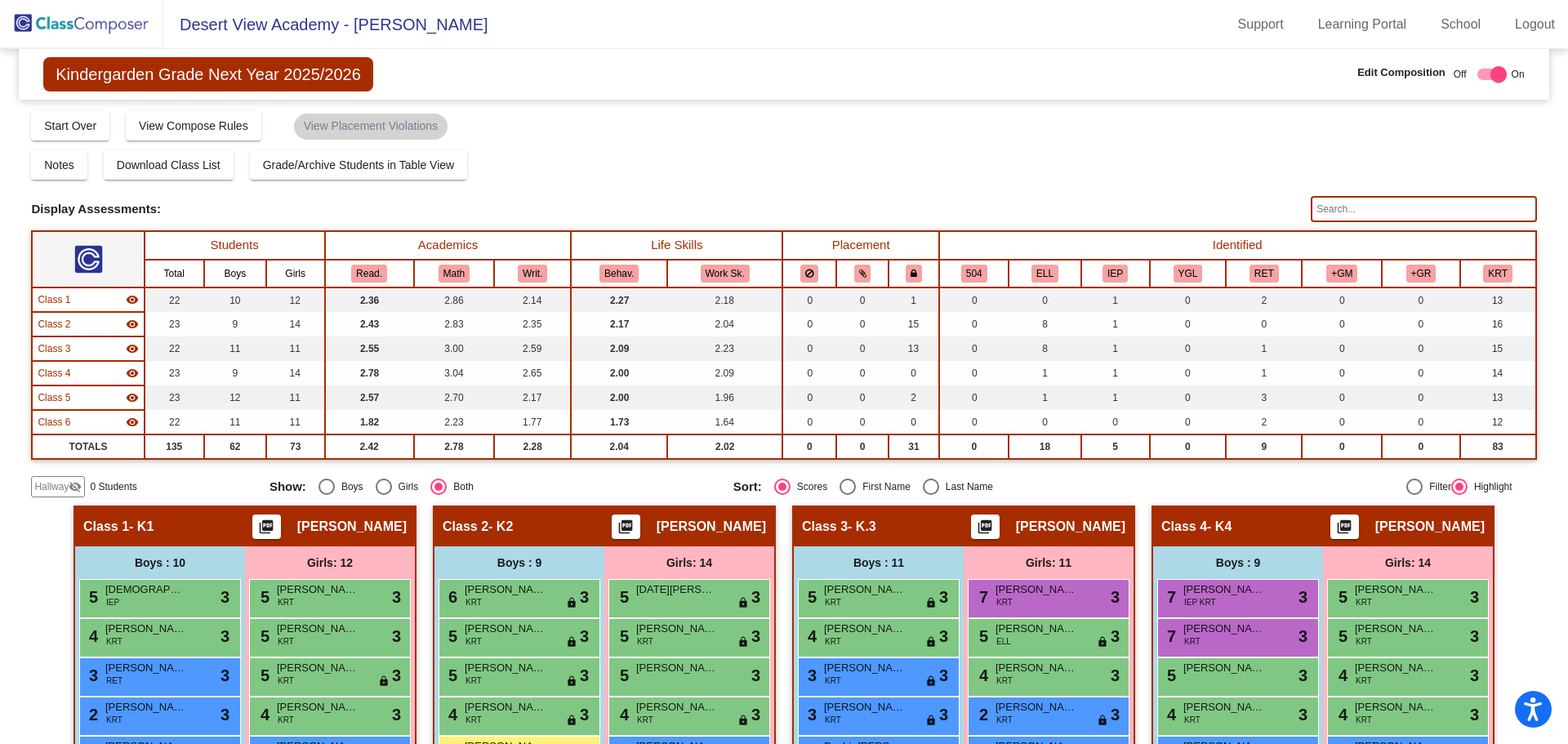
scroll to position [408, 0]
